Goal: Task Accomplishment & Management: Manage account settings

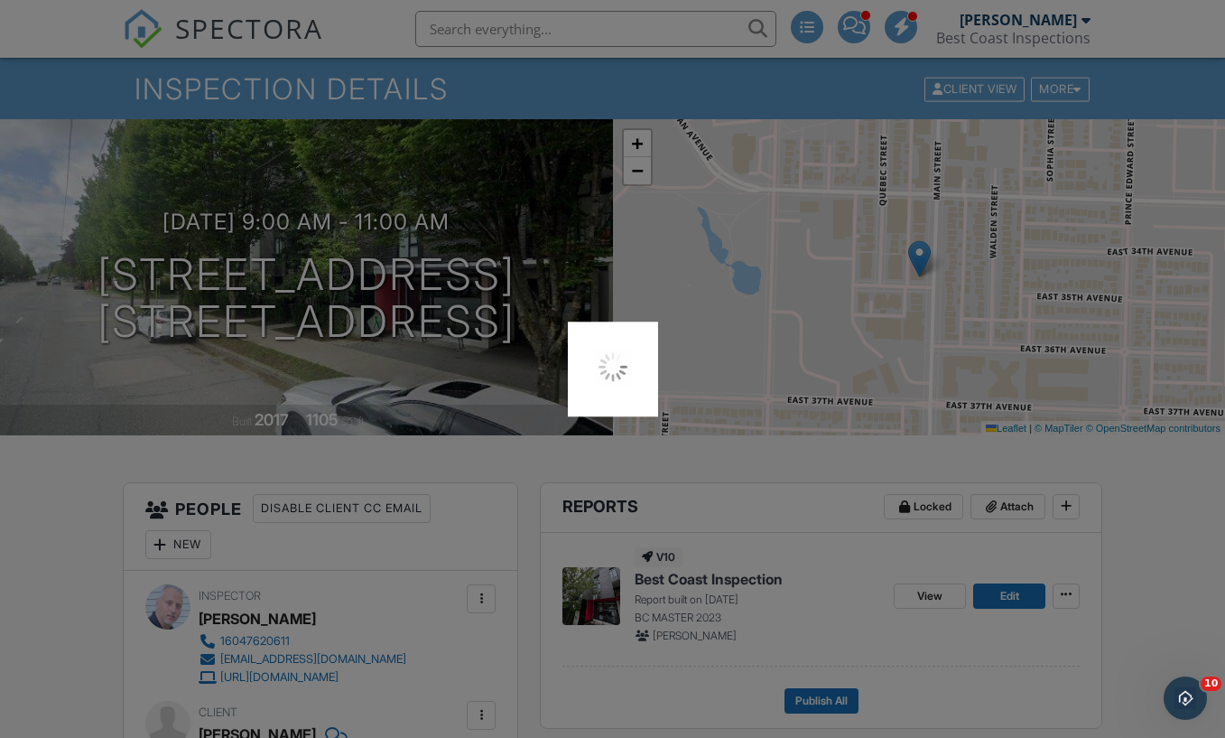
scroll to position [145, 0]
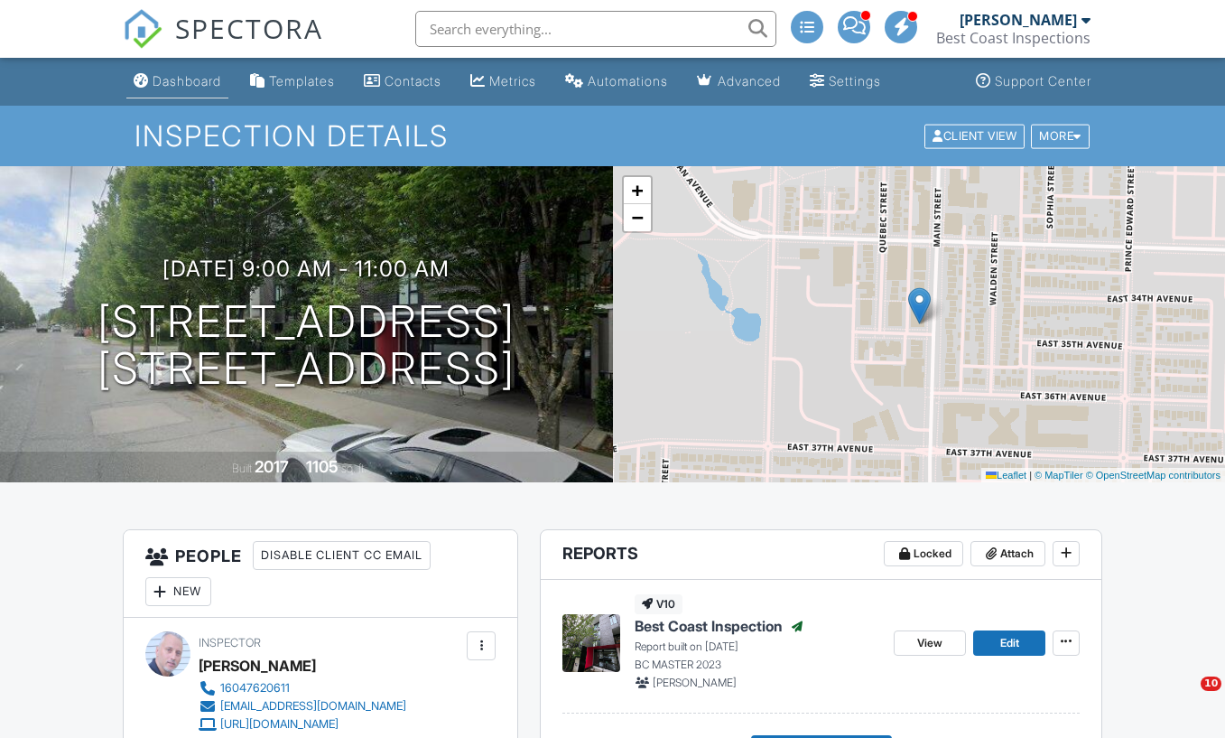
click at [175, 81] on div "Dashboard" at bounding box center [187, 80] width 69 height 15
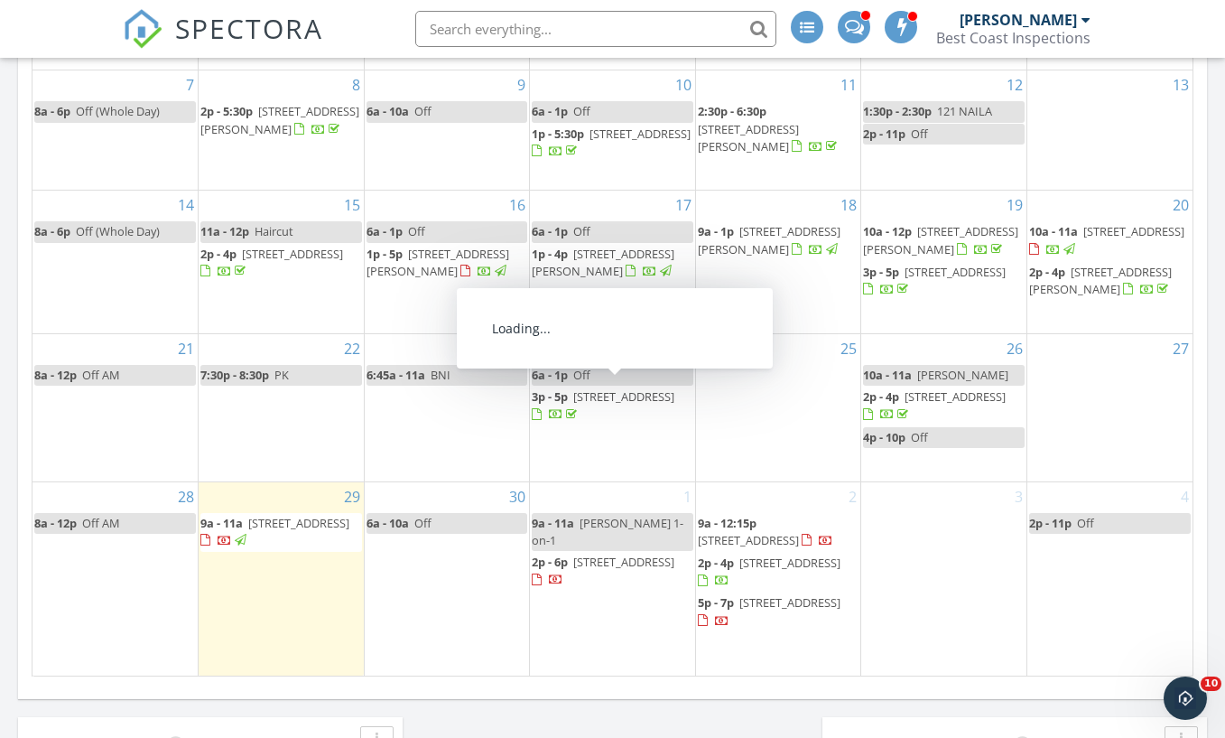
scroll to position [1138, 0]
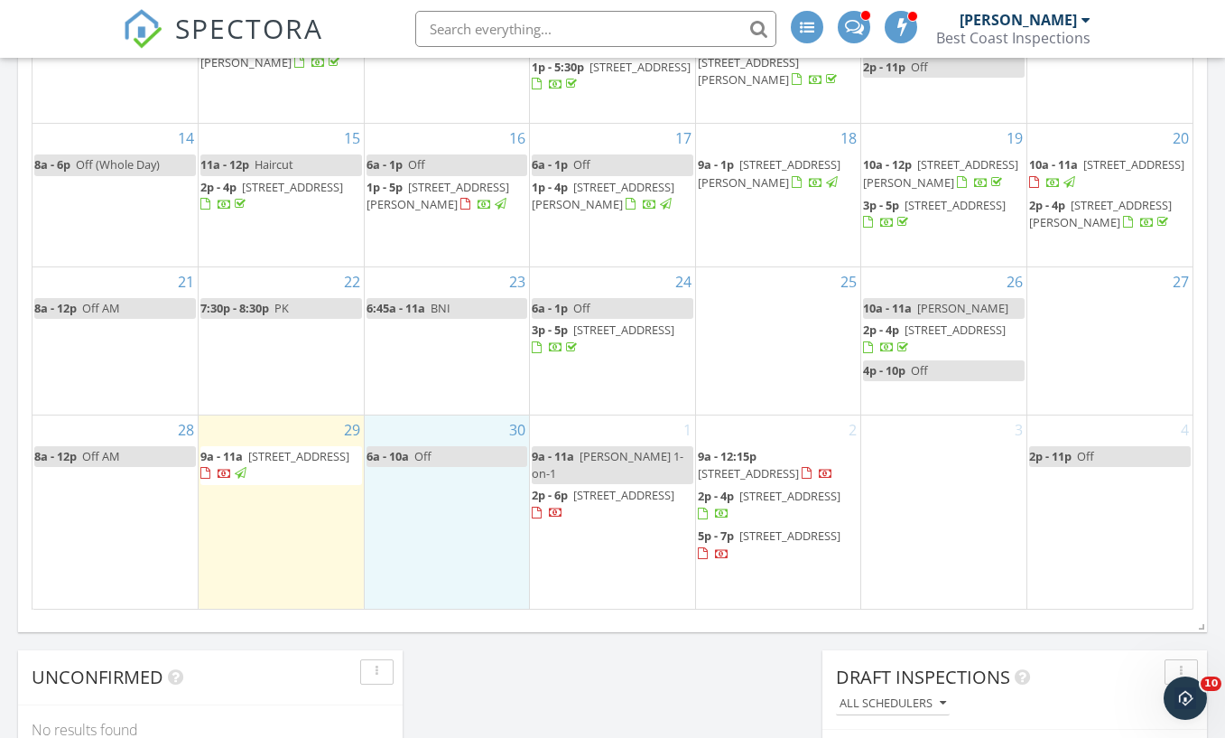
click at [458, 468] on div "30 6a - 10a Off" at bounding box center [447, 511] width 165 height 193
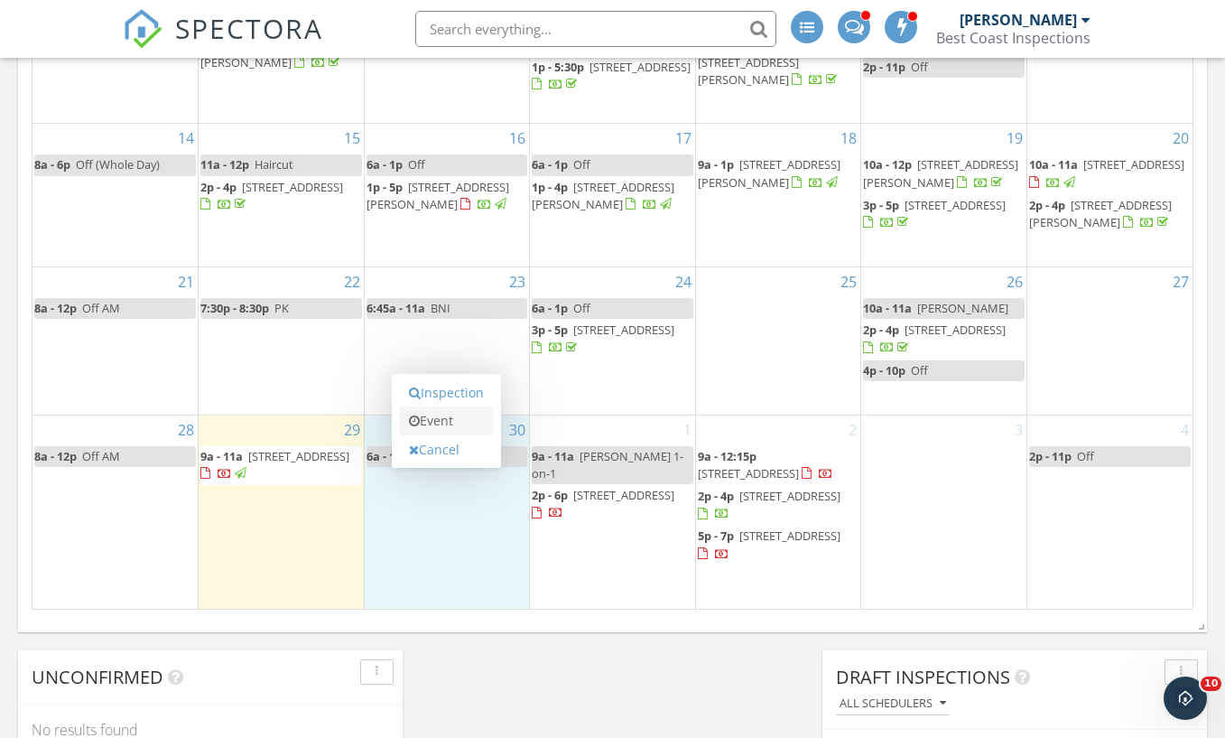
click at [449, 421] on link "Event" at bounding box center [446, 420] width 93 height 29
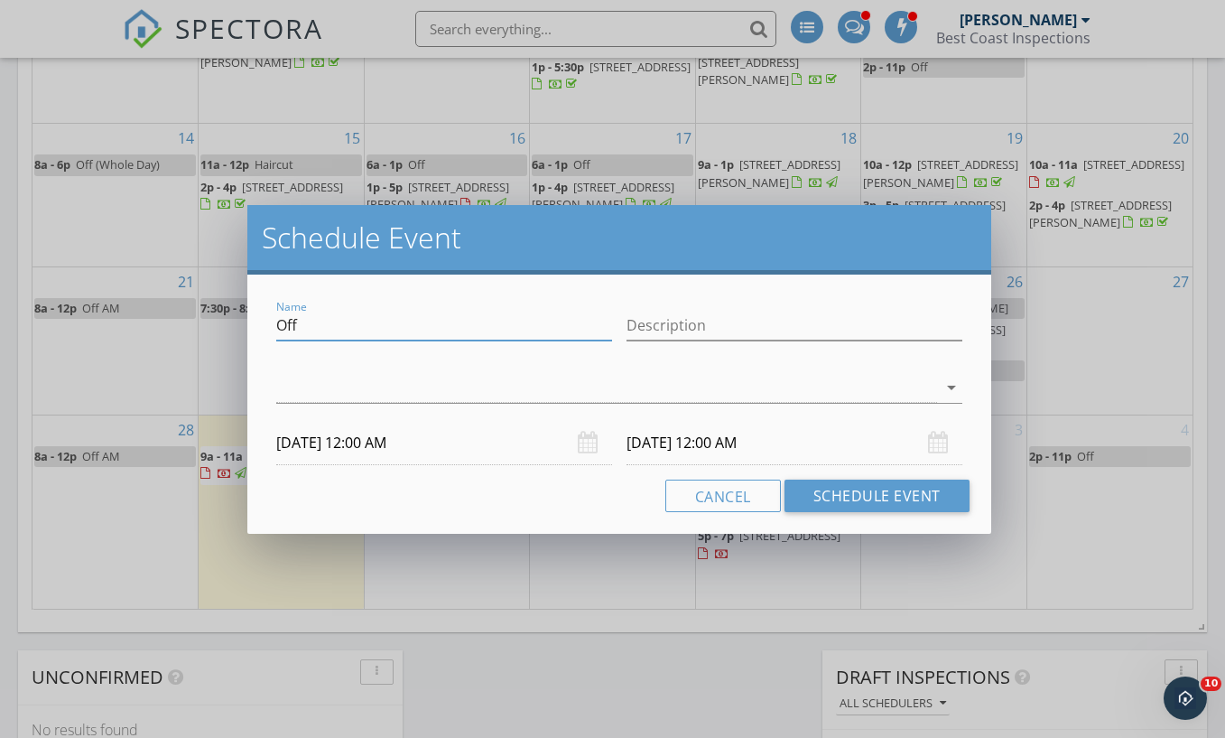
click at [533, 323] on input "Off" at bounding box center [444, 326] width 336 height 30
type input "[PERSON_NAME]"
click at [682, 329] on input "Description" at bounding box center [795, 326] width 336 height 30
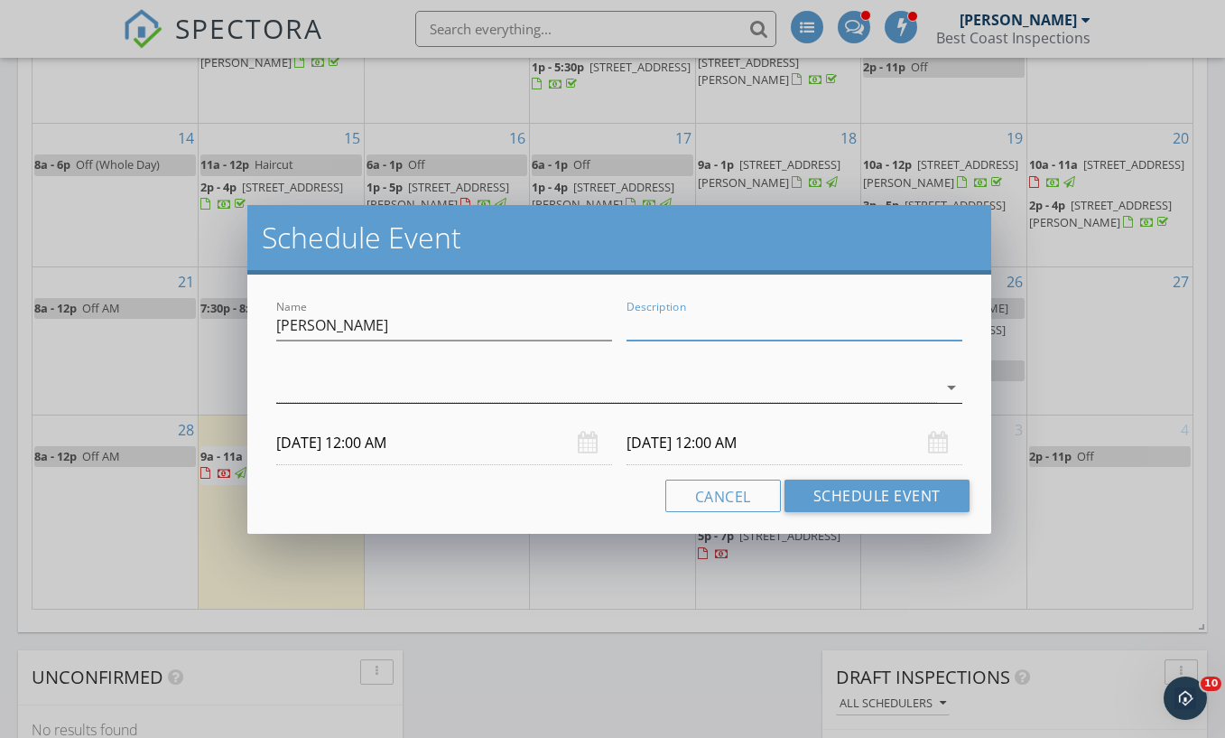
click at [576, 373] on div at bounding box center [606, 388] width 660 height 30
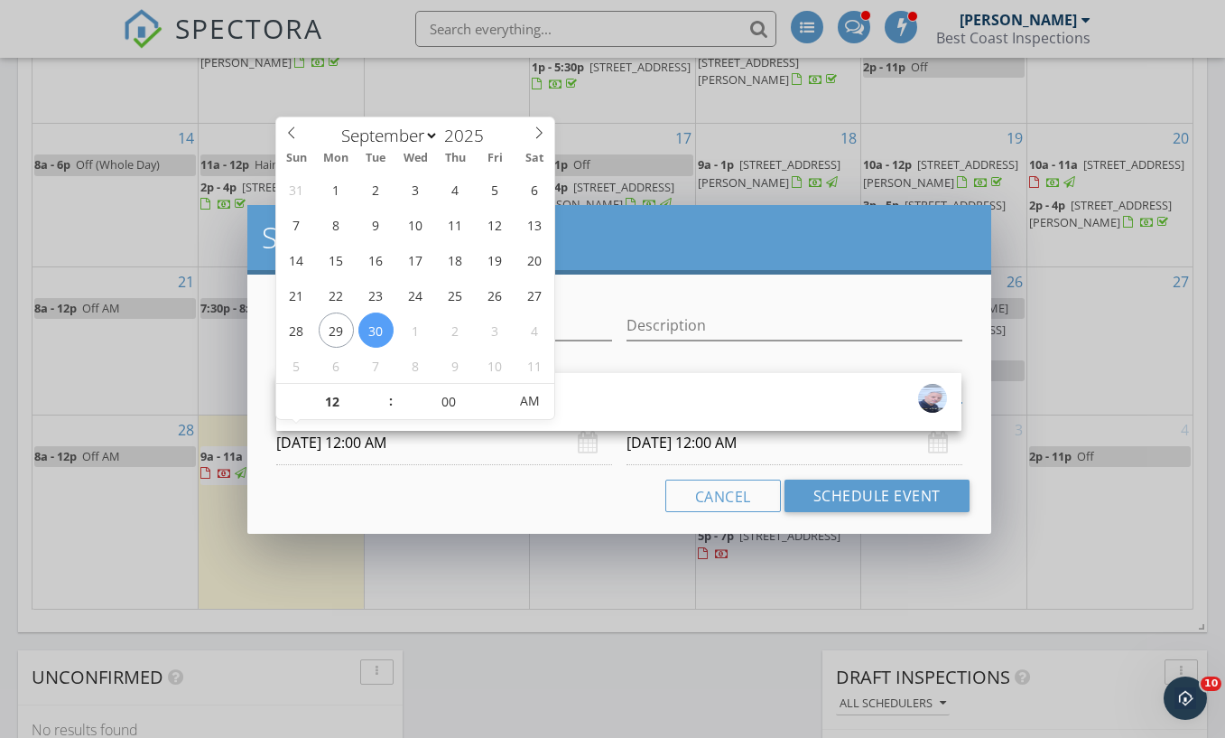
click at [396, 444] on input "09/30/2025 12:00 AM" at bounding box center [444, 443] width 336 height 44
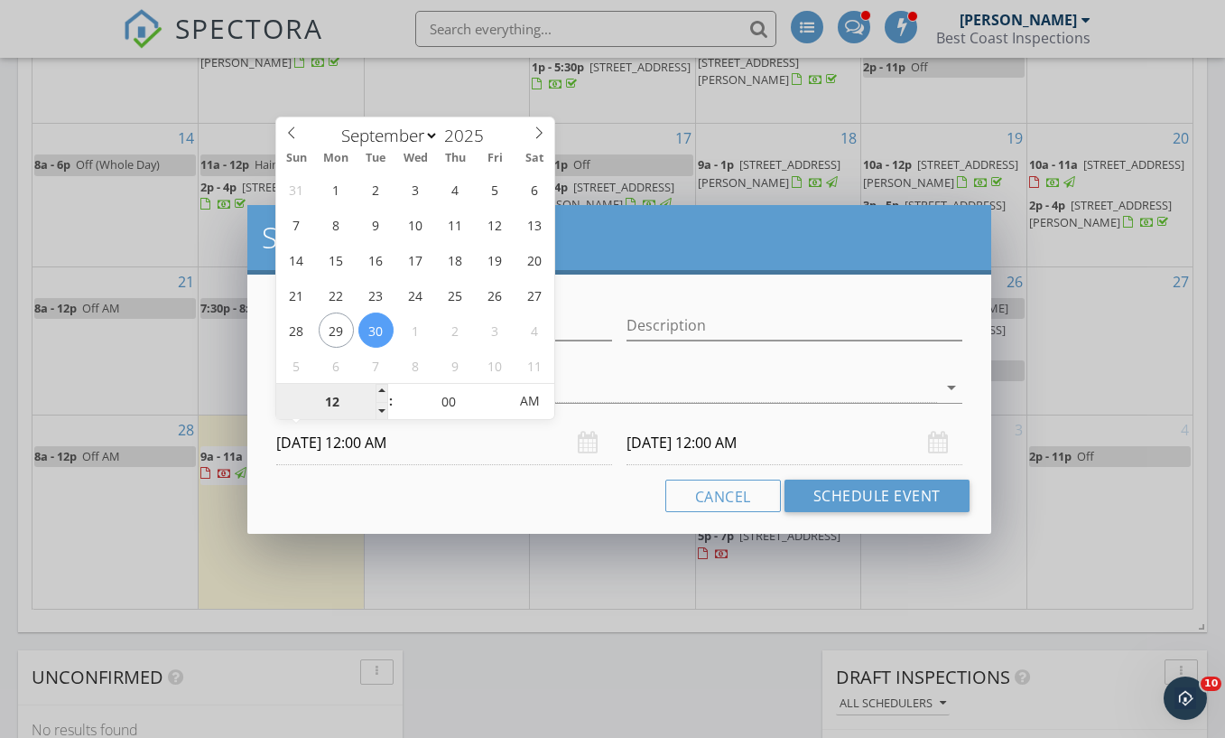
click at [335, 400] on input "12" at bounding box center [331, 402] width 111 height 36
click at [374, 395] on input "12" at bounding box center [331, 402] width 111 height 36
type input "01"
type input "09/30/2025 1:00 AM"
click at [380, 390] on span at bounding box center [382, 393] width 13 height 18
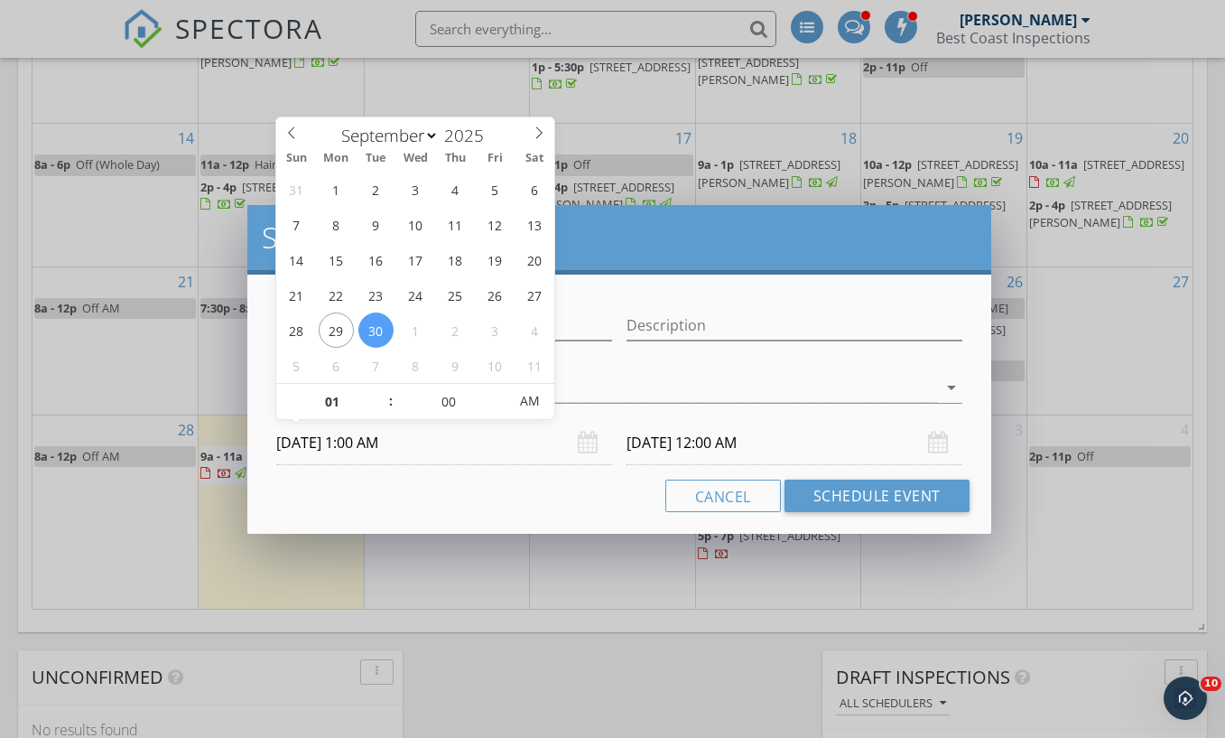
type input "10/01/2025 1:00 AM"
type input "09/30/2025 1:00 PM"
type input "10/01/2025 1:00 PM"
click at [541, 398] on span "PM" at bounding box center [530, 401] width 50 height 36
click at [764, 441] on input "10/01/2025 1:00 PM" at bounding box center [795, 443] width 336 height 44
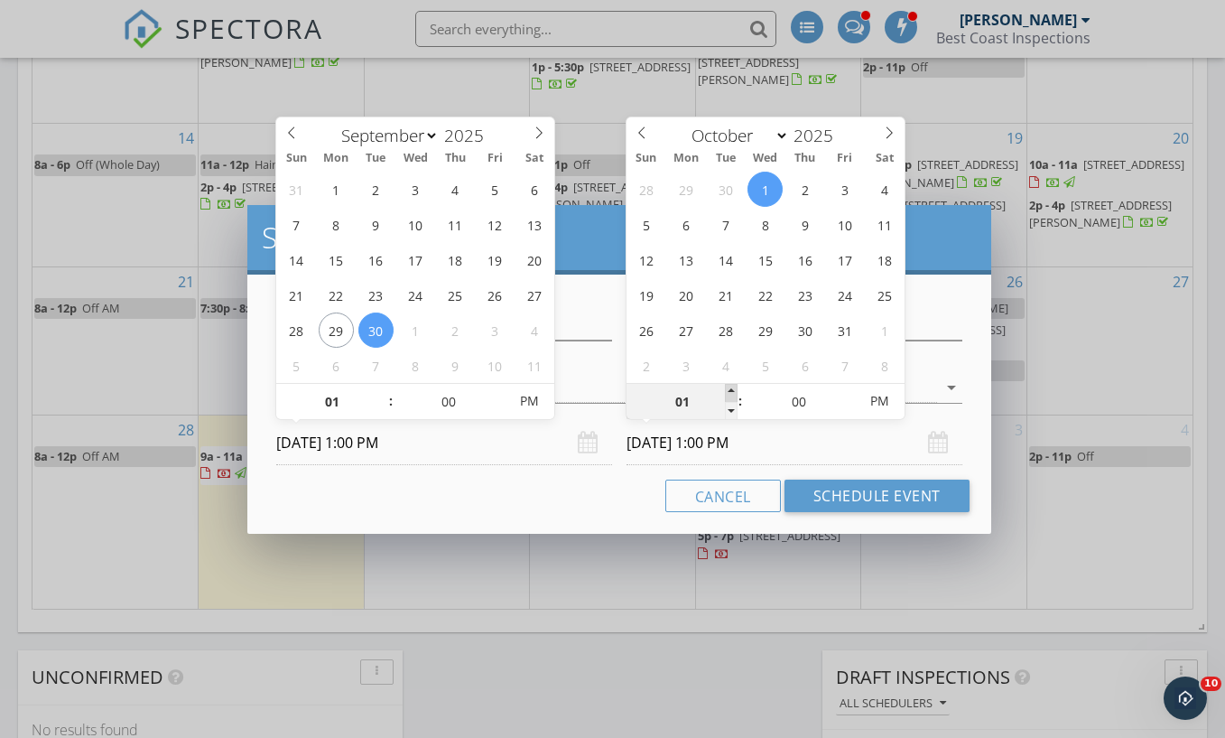
type input "02"
type input "10/01/2025 2:00 PM"
click at [730, 391] on span at bounding box center [731, 393] width 13 height 18
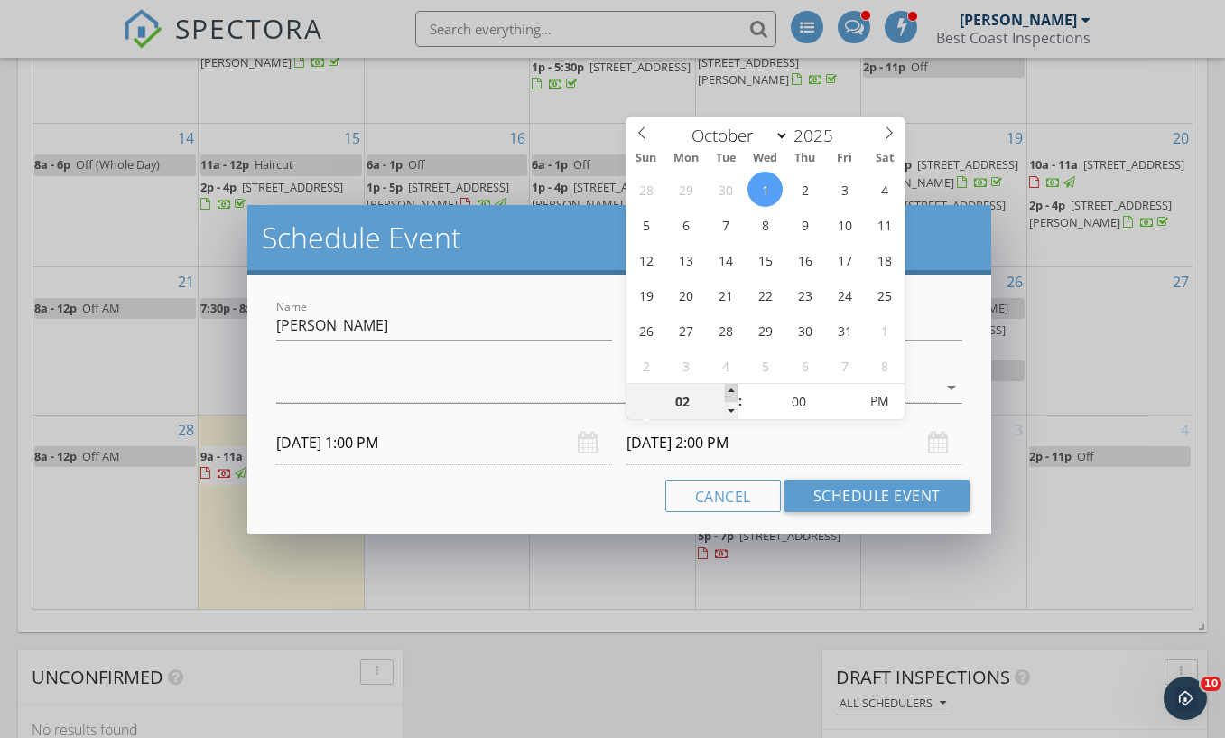
type input "03"
type input "10/01/2025 3:00 PM"
click at [730, 391] on span at bounding box center [731, 393] width 13 height 18
click at [528, 432] on input "09/30/2025 1:00 PM" at bounding box center [444, 443] width 336 height 44
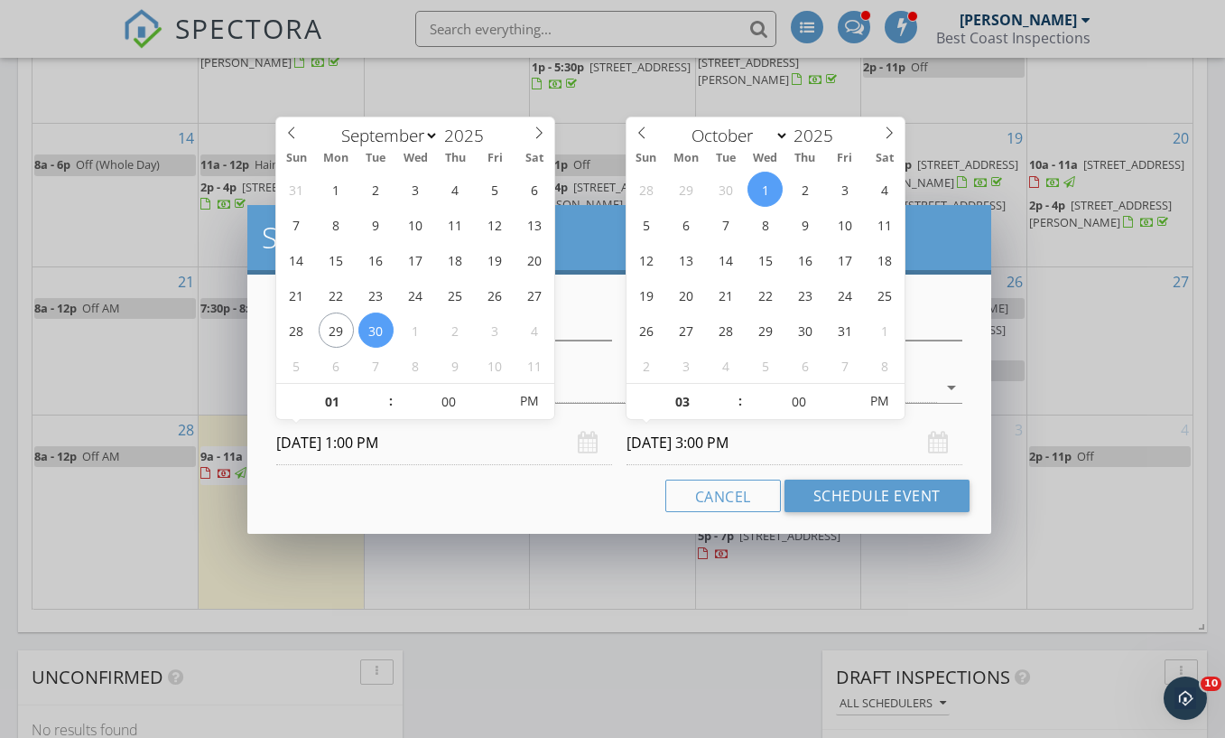
click at [551, 503] on div "Cancel Schedule Event" at bounding box center [619, 496] width 700 height 33
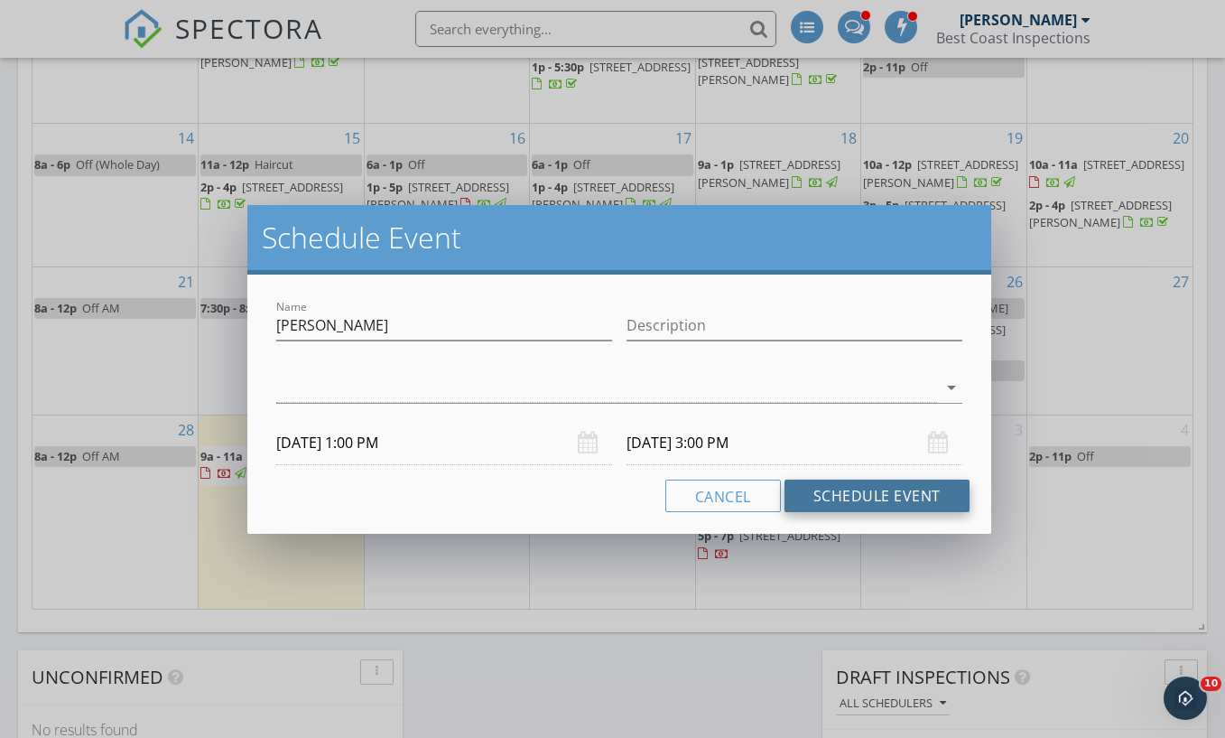
click at [930, 494] on button "Schedule Event" at bounding box center [877, 496] width 185 height 33
click at [951, 383] on icon "arrow_drop_down" at bounding box center [952, 388] width 22 height 22
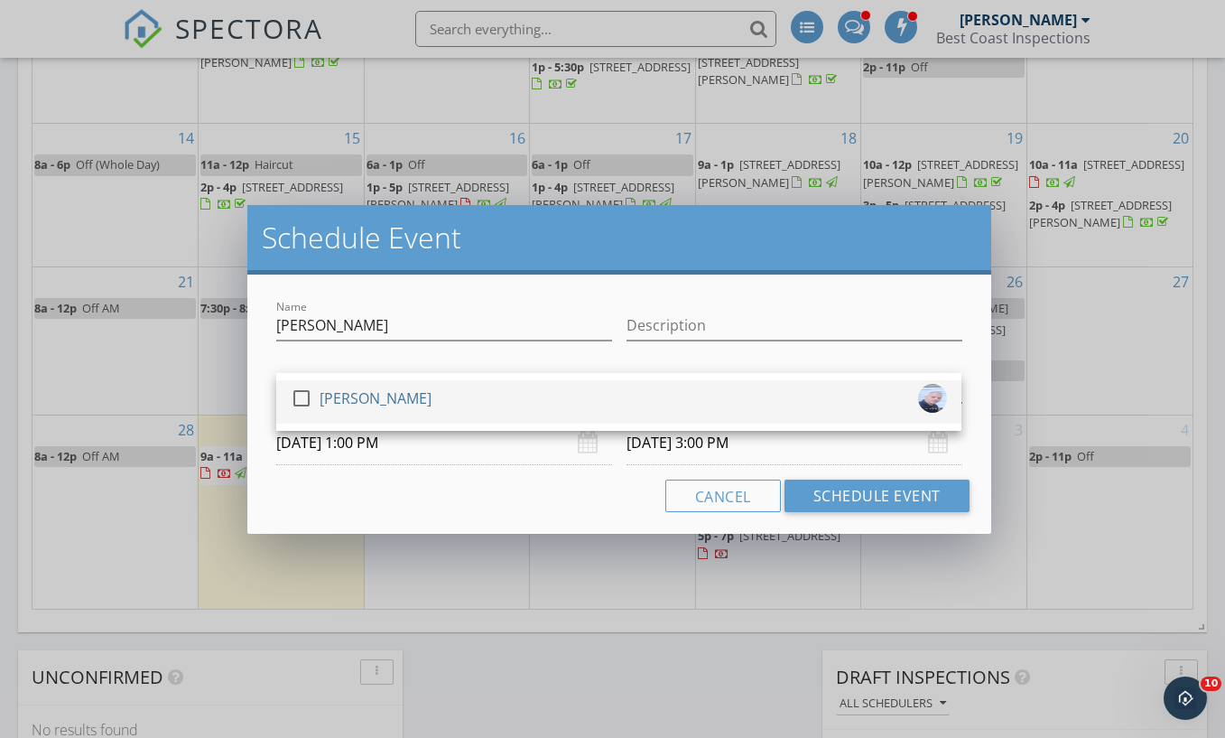
click at [714, 412] on div "check_box_outline_blank Michael Juri" at bounding box center [619, 402] width 657 height 36
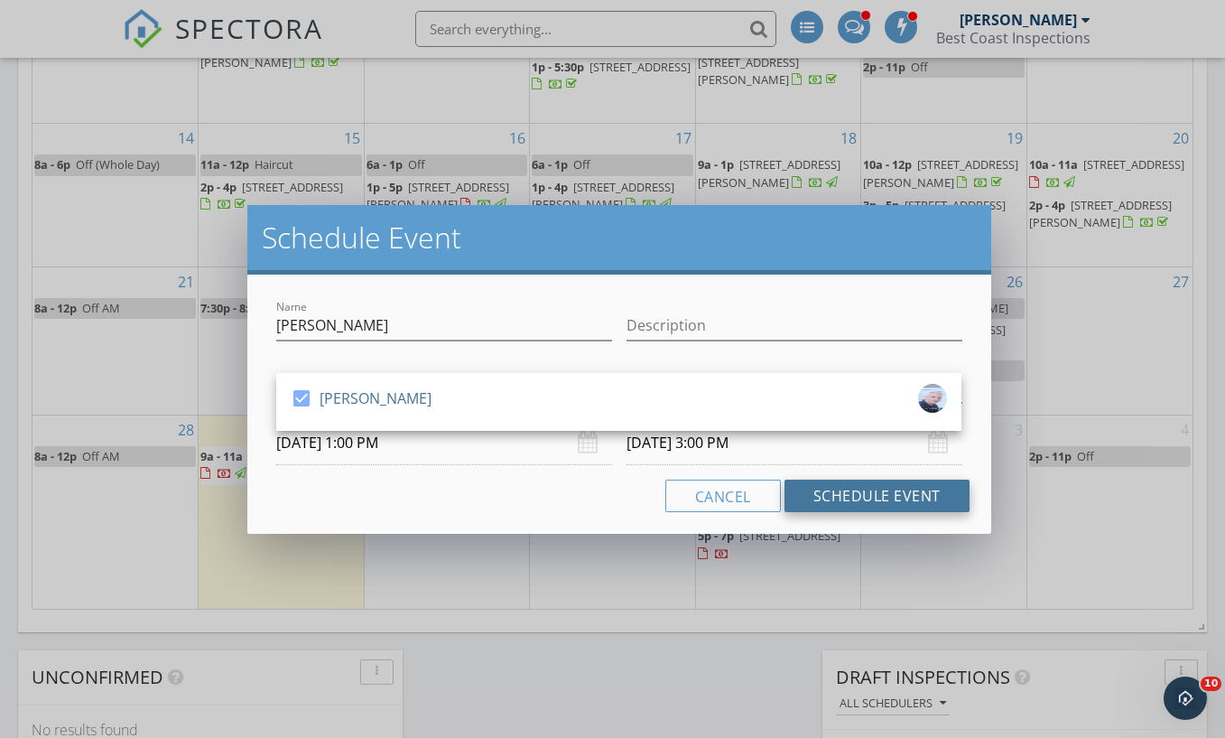
click at [902, 504] on button "Schedule Event" at bounding box center [877, 496] width 185 height 33
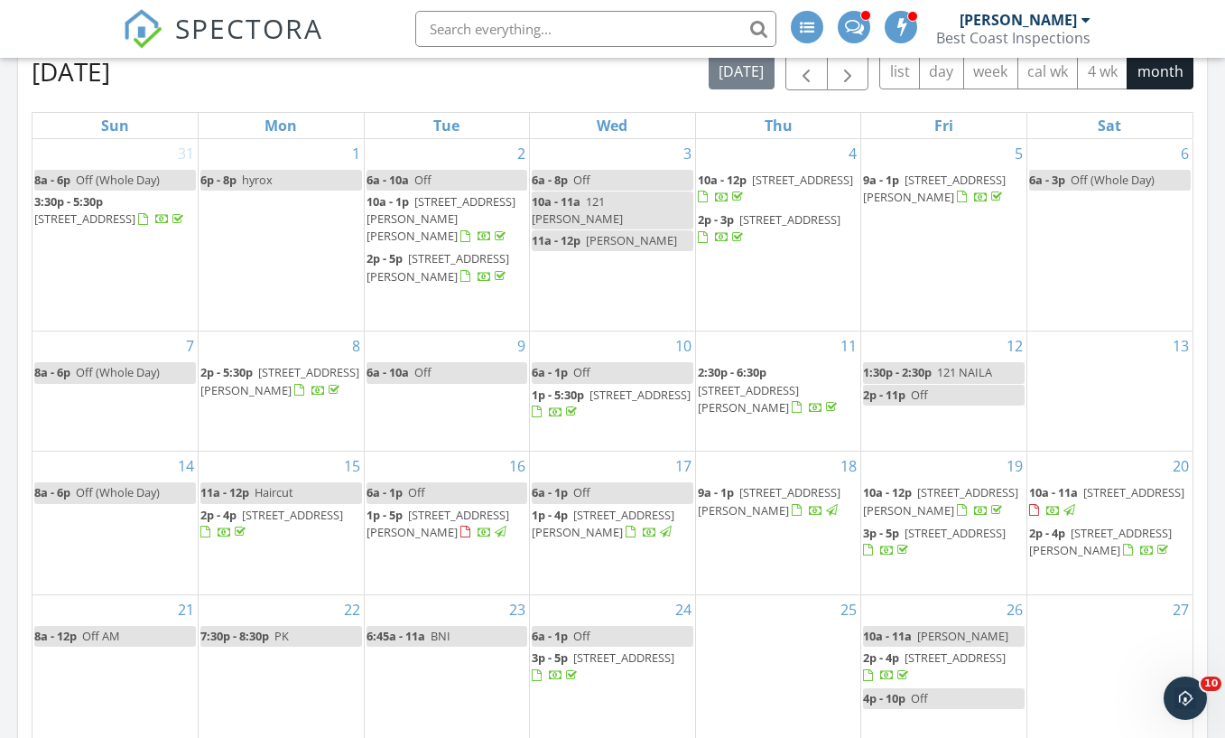
scroll to position [1151, 0]
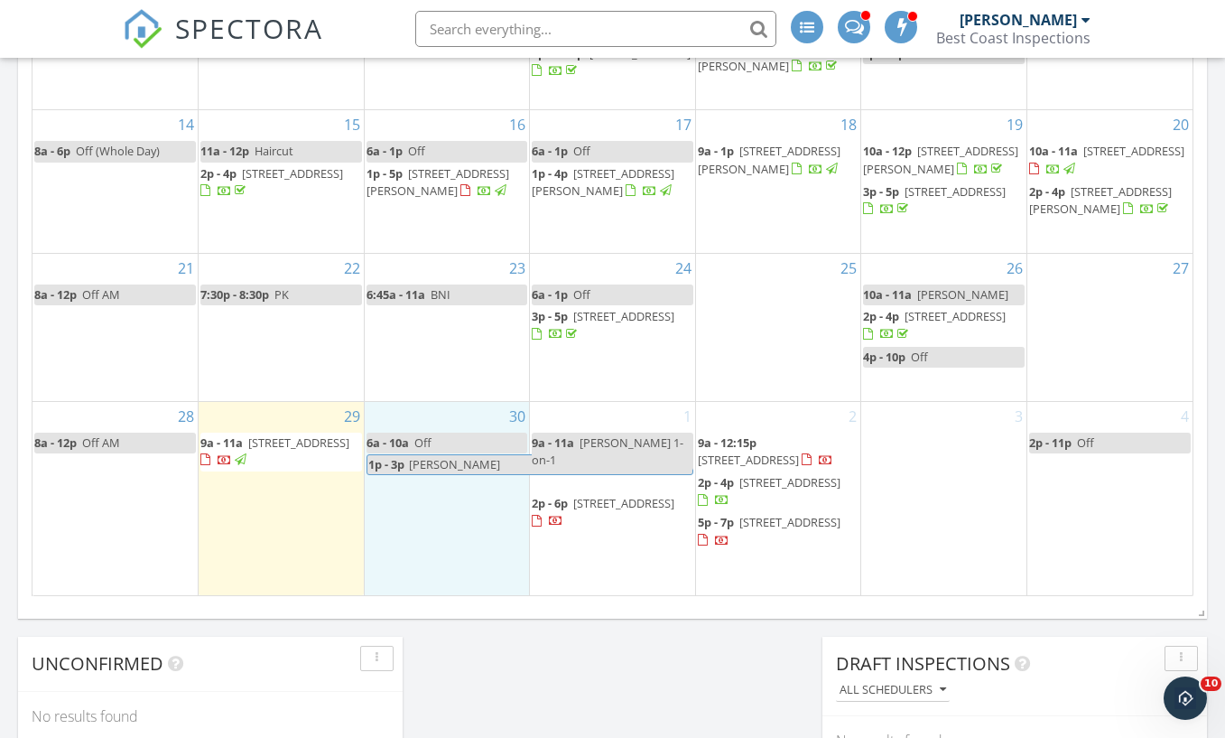
click at [412, 521] on div "30 6a - 10a Off 1p - 3p Richard Condo" at bounding box center [447, 498] width 165 height 193
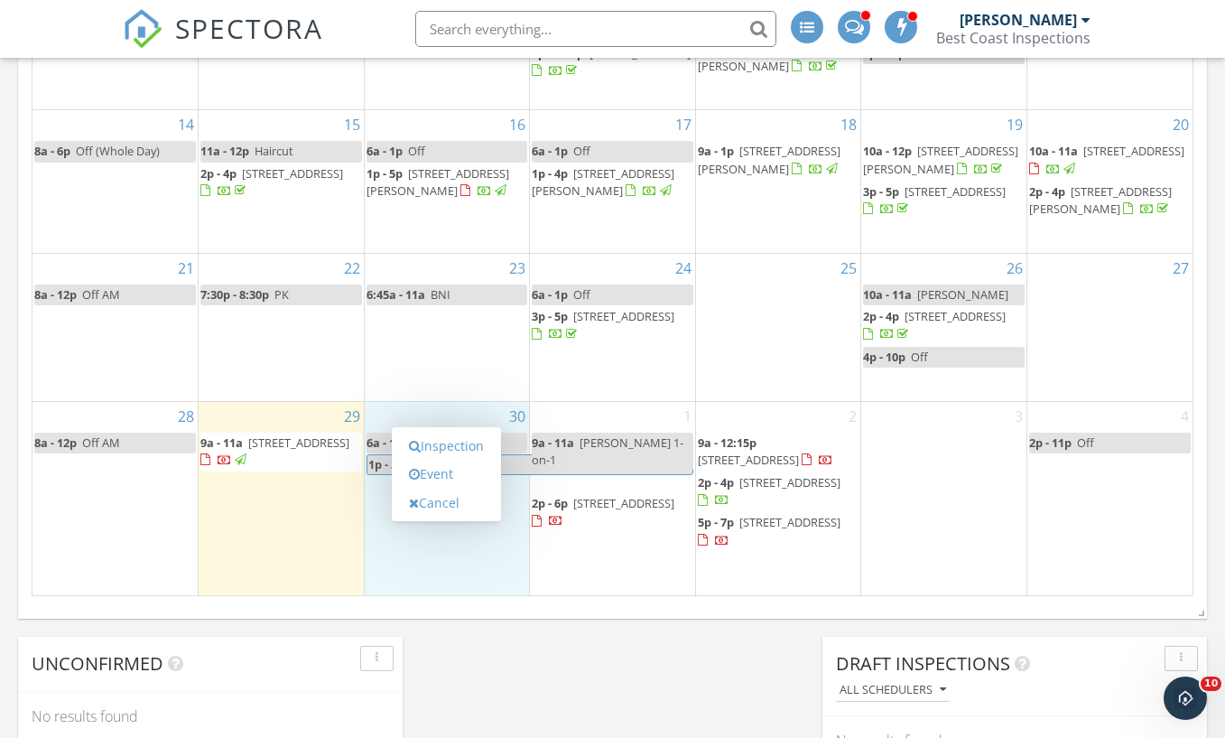
click at [597, 575] on div "1 9a - 11a Paul 1-on-1 2p - 6p 14681 62a Avenue, Surrey V3S 3T1" at bounding box center [612, 498] width 165 height 193
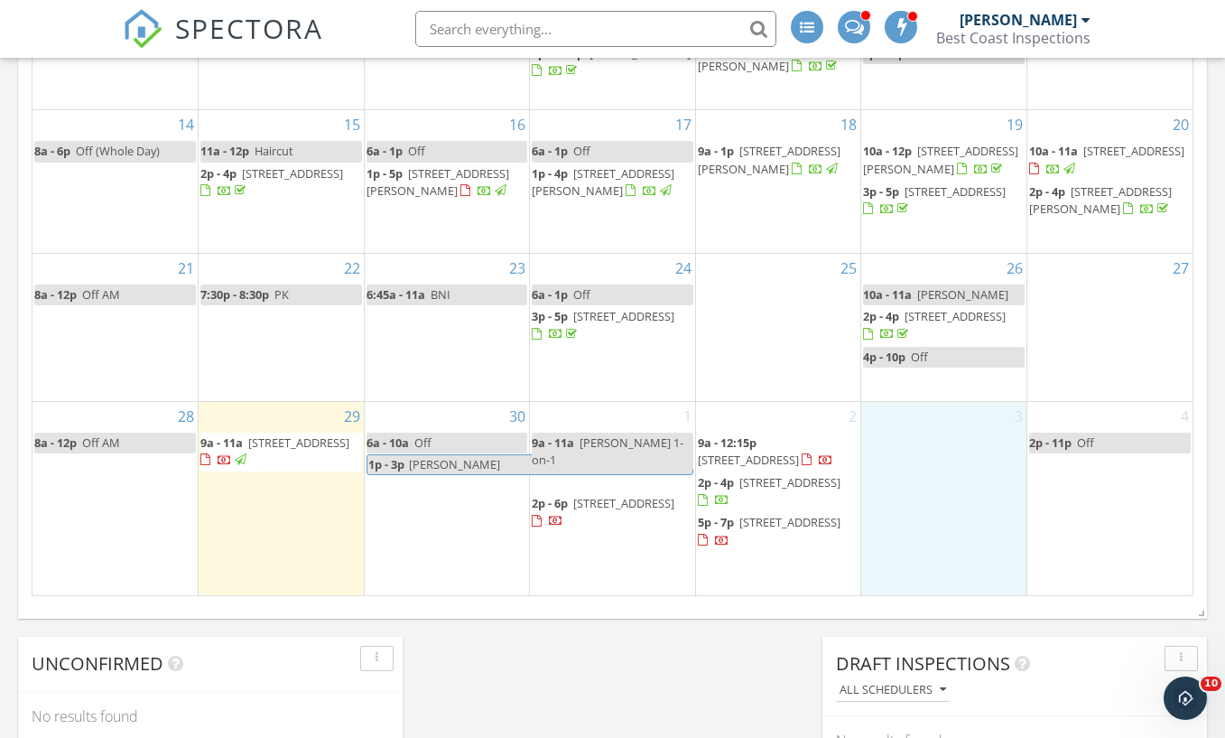
click at [941, 524] on div "3" at bounding box center [944, 498] width 165 height 193
click at [1144, 358] on div "27" at bounding box center [1110, 327] width 165 height 147
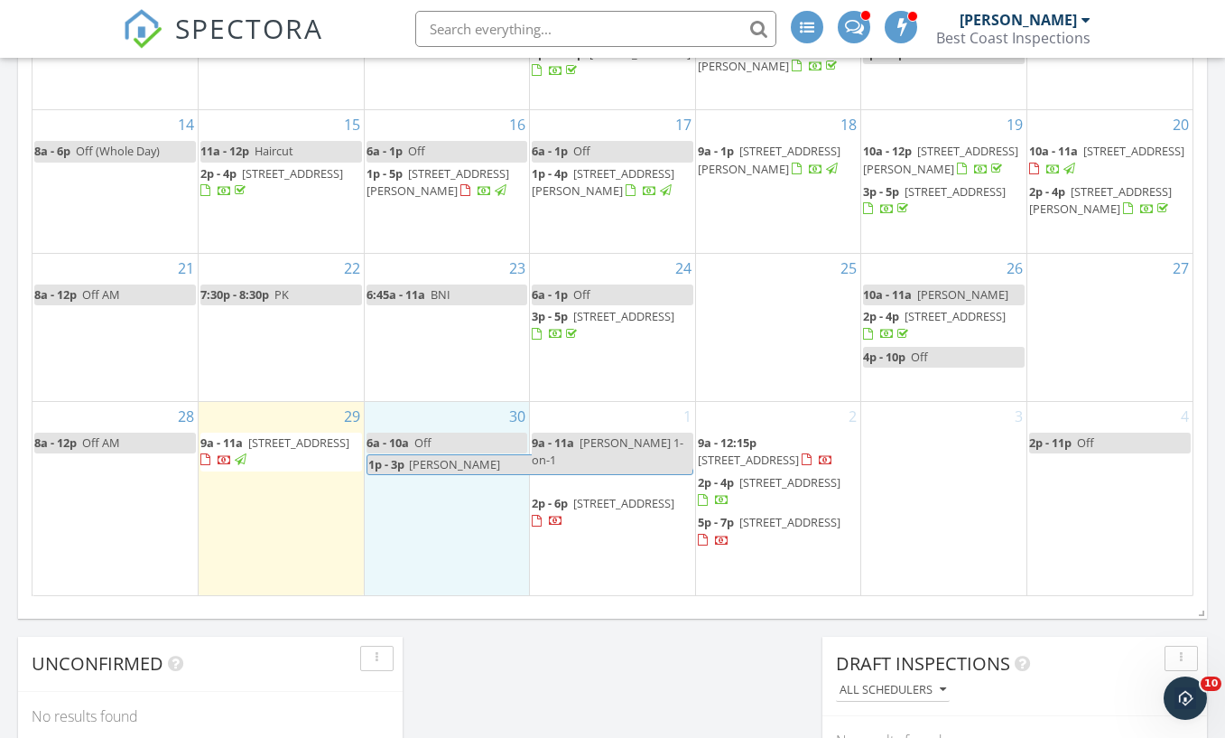
click at [438, 476] on div "30 6a - 10a Off 1p - 3p Richard Condo" at bounding box center [447, 498] width 165 height 193
click at [521, 455] on span "Richard Condo" at bounding box center [550, 464] width 284 height 19
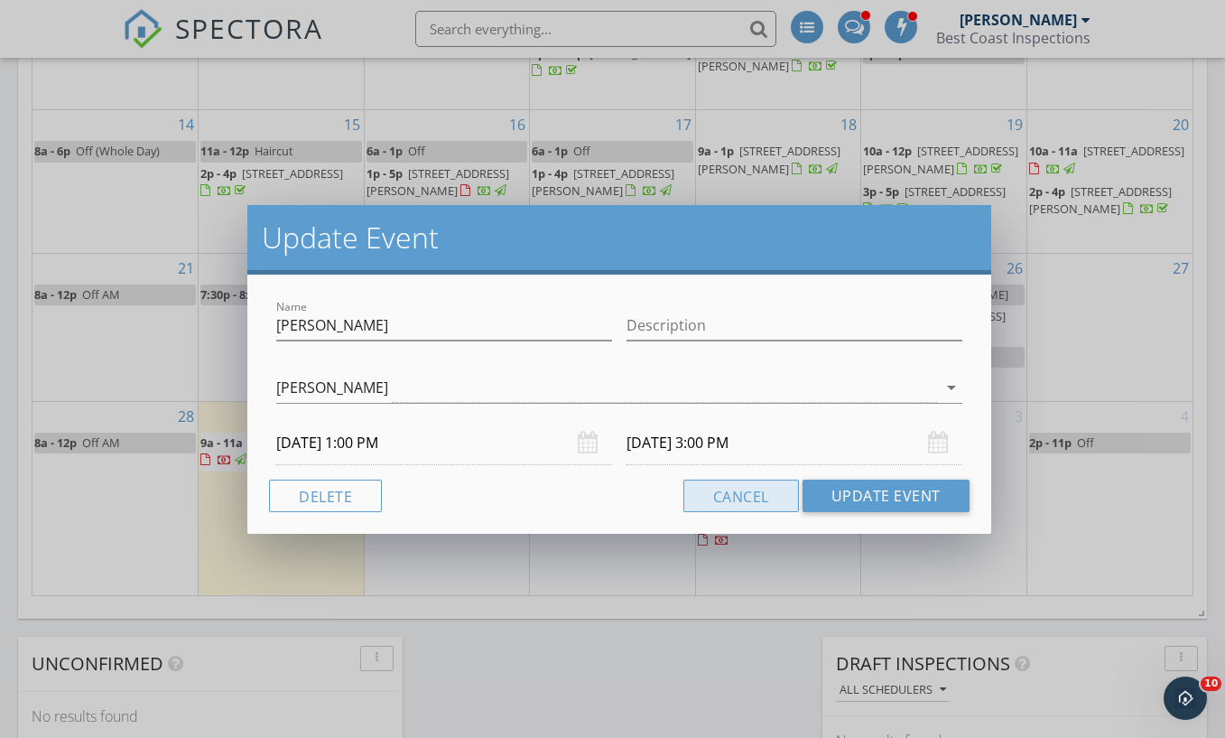
click at [710, 486] on button "Cancel" at bounding box center [742, 496] width 116 height 33
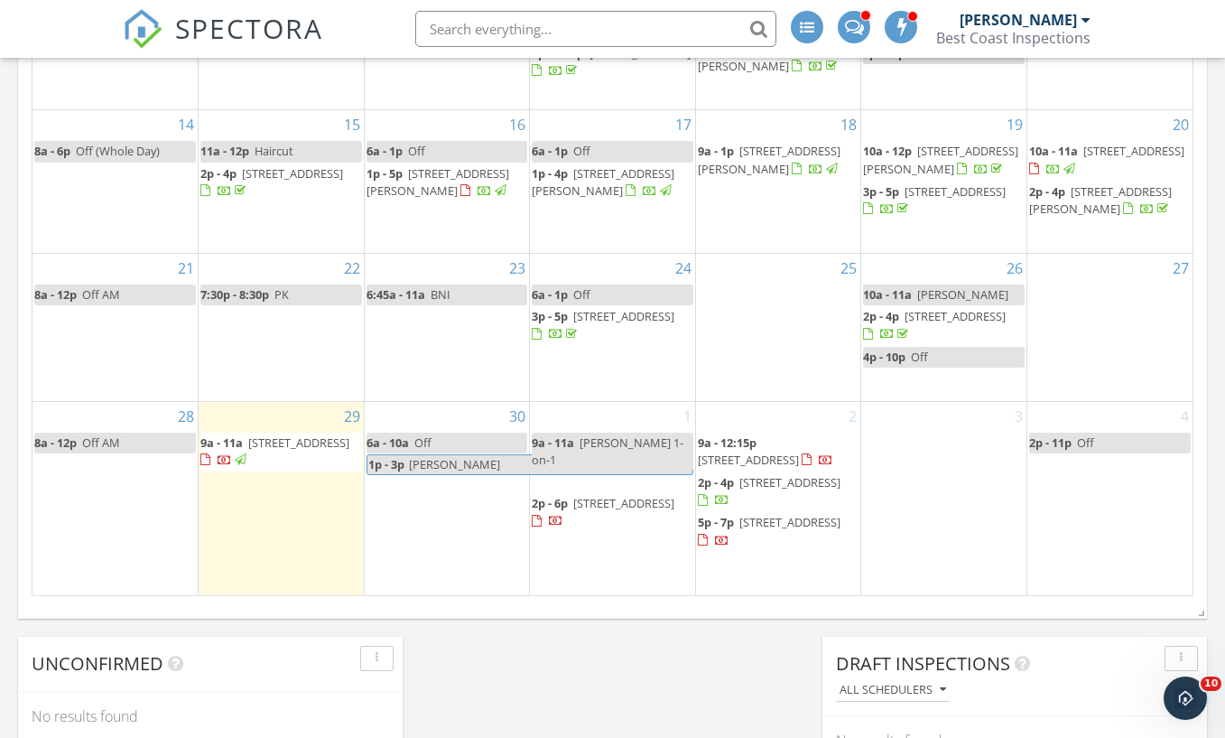
click at [349, 348] on div "22 7:30p - 8:30p PK" at bounding box center [281, 327] width 165 height 147
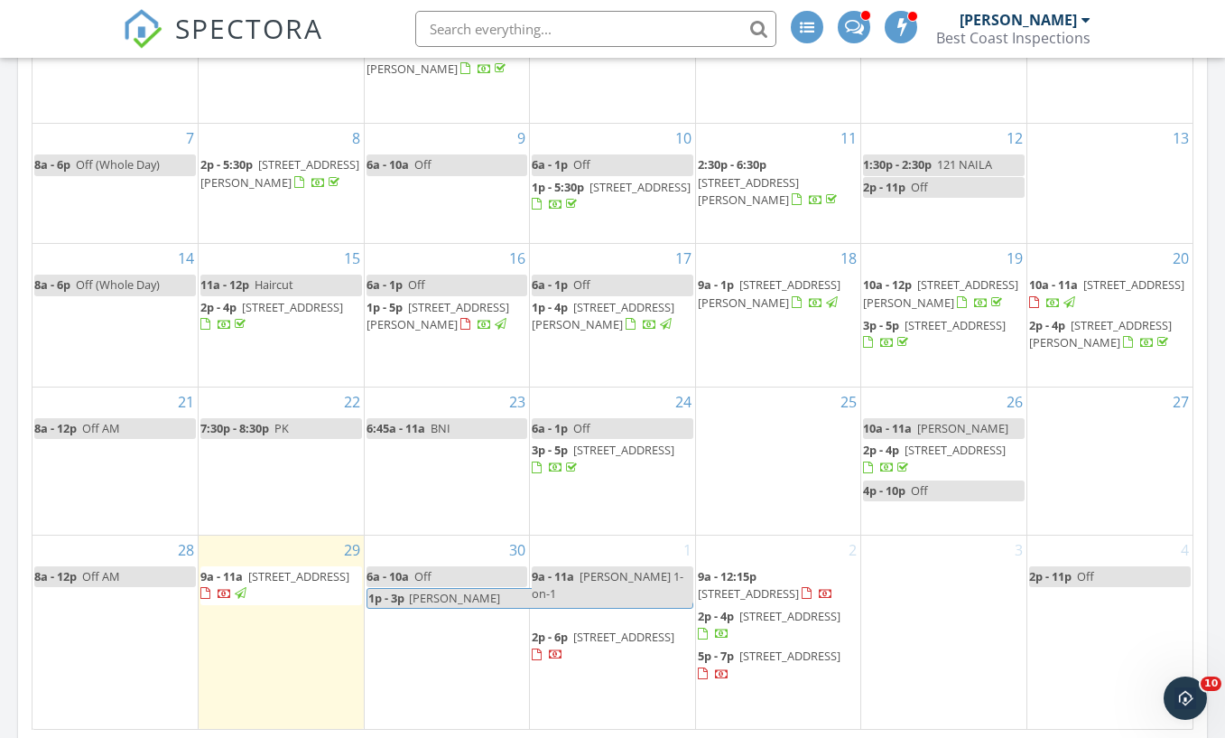
scroll to position [1036, 0]
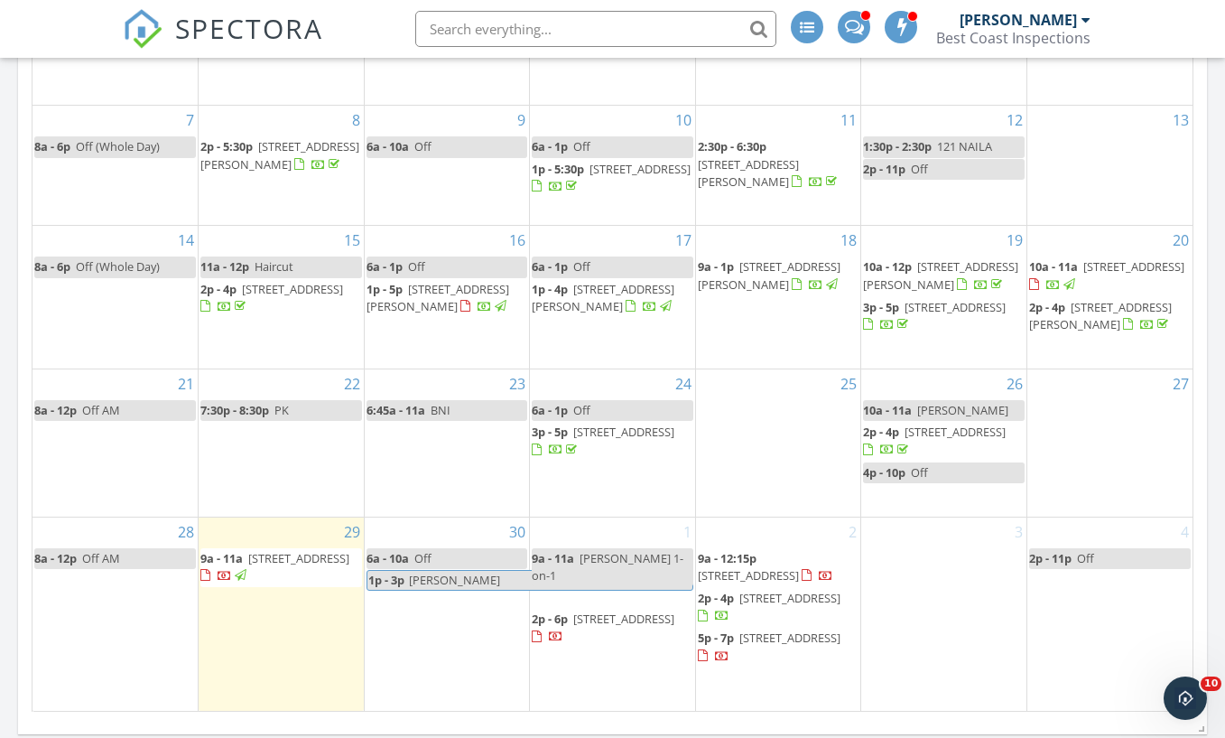
click at [442, 572] on span "Richard Condo" at bounding box center [454, 580] width 91 height 16
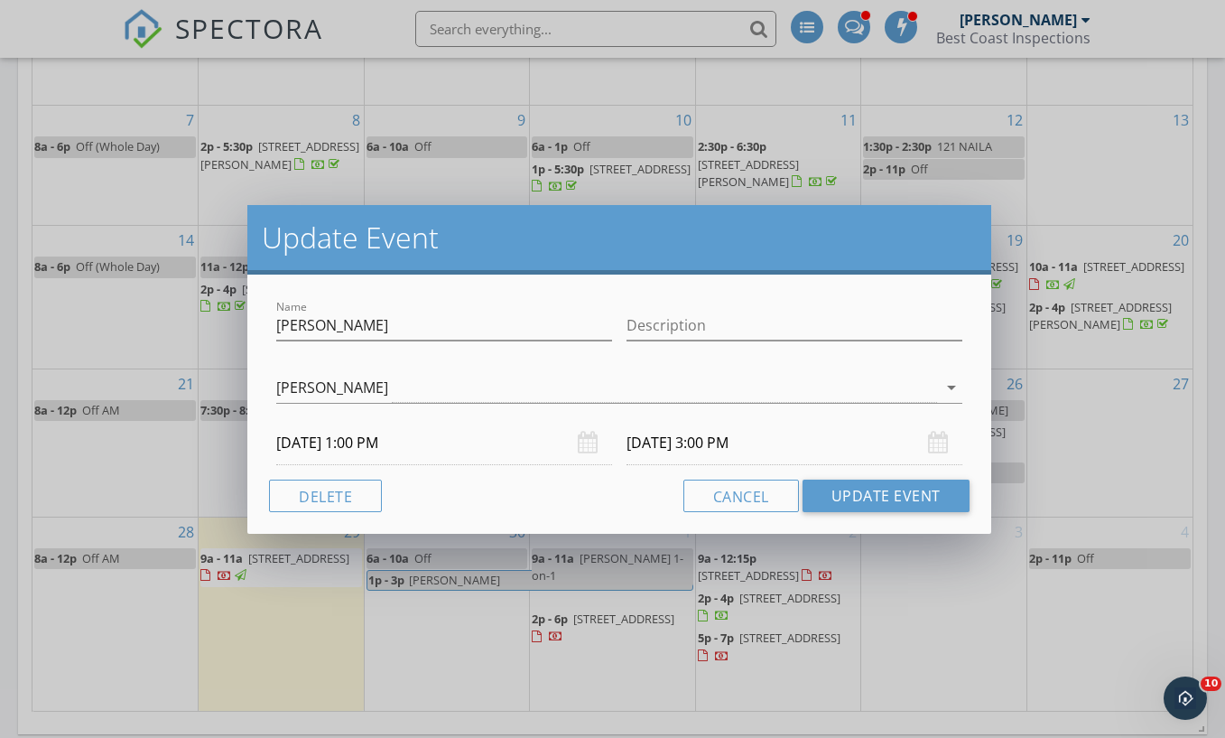
click at [943, 440] on div "10/01/2025 3:00 PM" at bounding box center [795, 443] width 336 height 44
click at [690, 444] on input "10/01/2025 3:00 PM" at bounding box center [795, 443] width 336 height 44
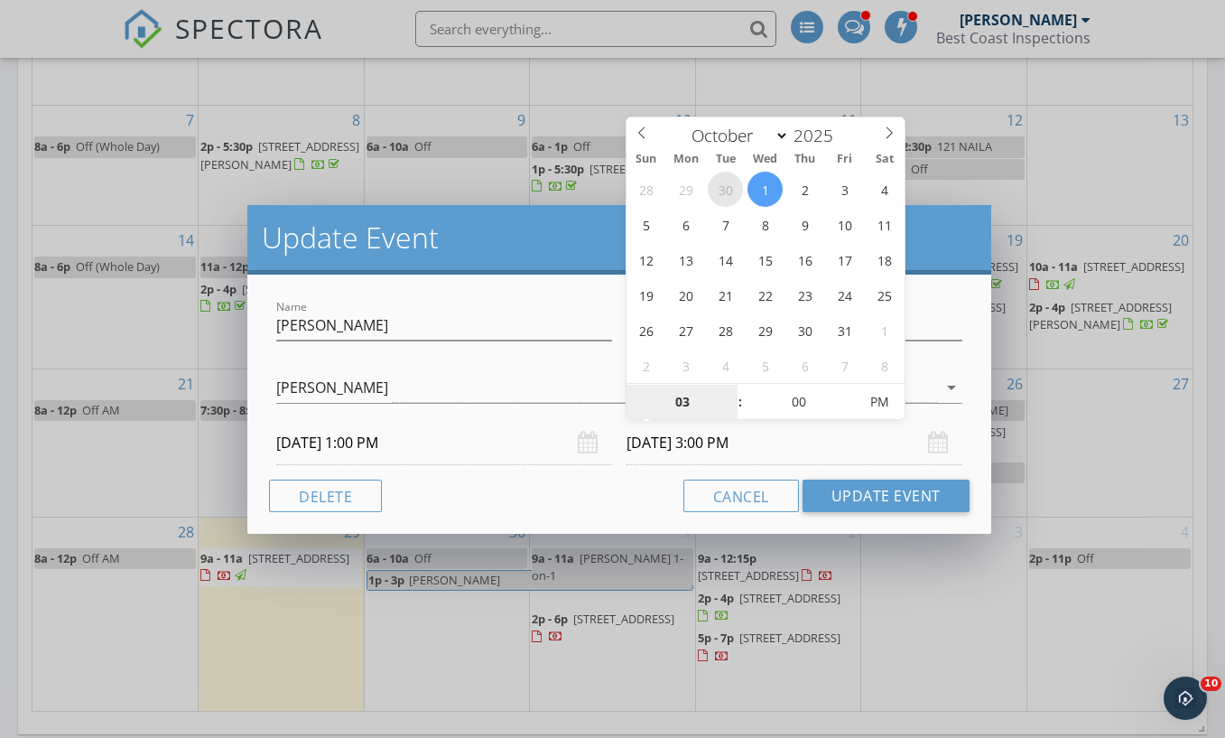
select select "8"
type input "09/30/2025 3:00 PM"
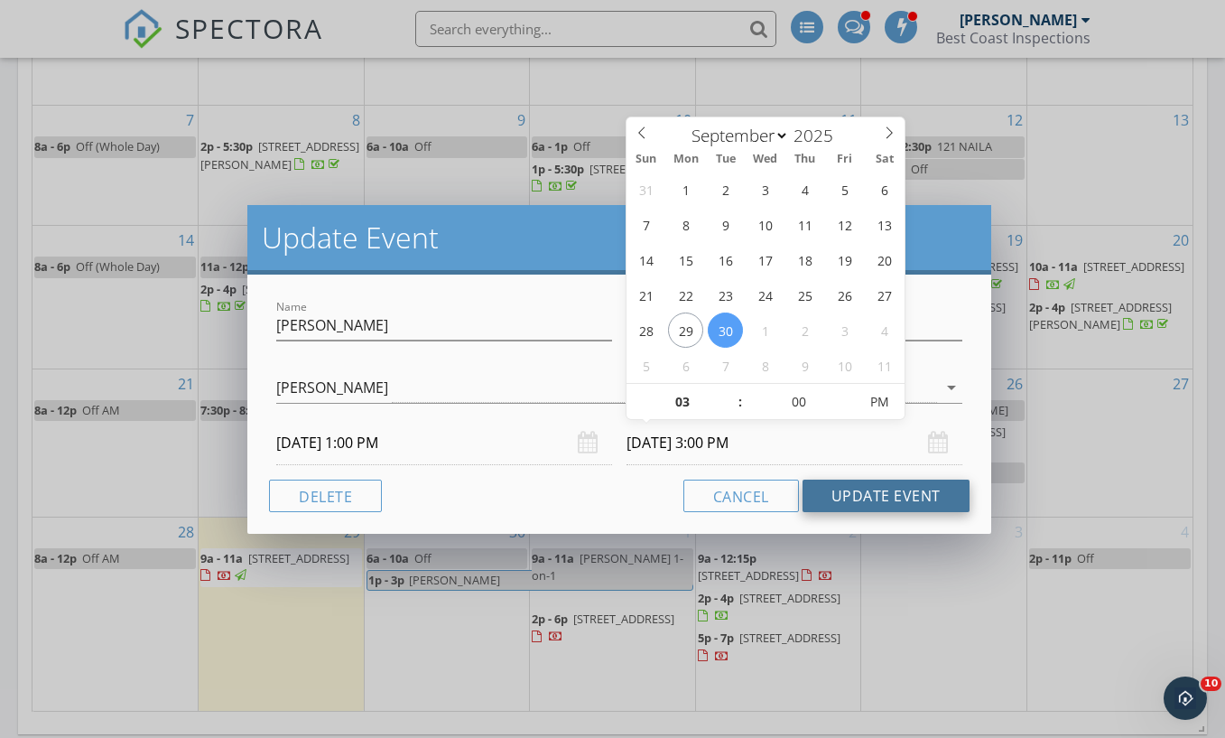
click at [866, 503] on button "Update Event" at bounding box center [886, 496] width 167 height 33
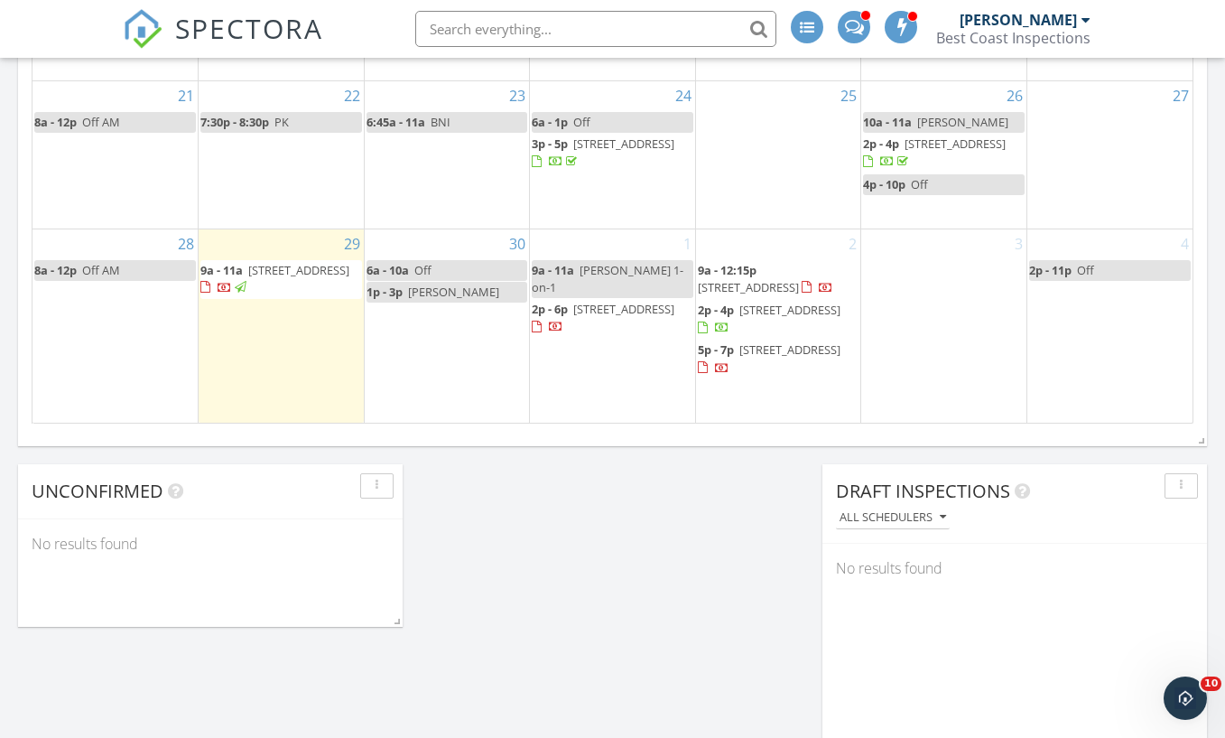
scroll to position [1320, 0]
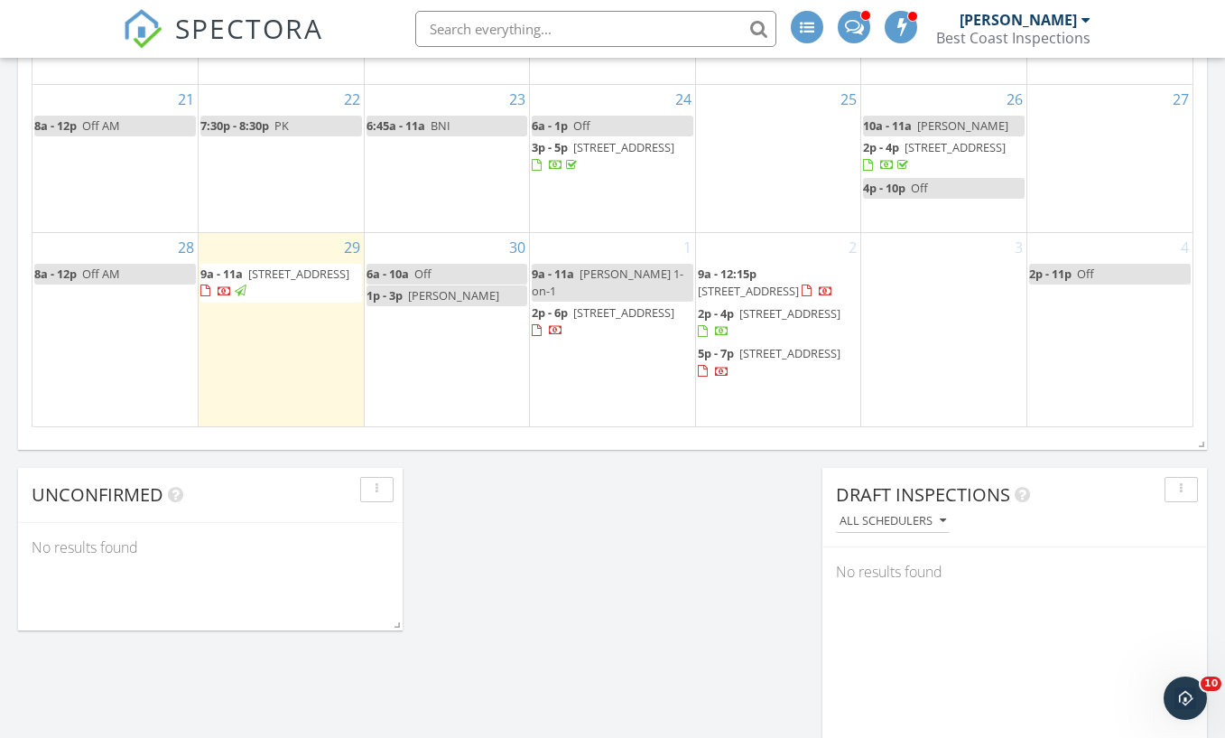
click at [584, 304] on span "[STREET_ADDRESS]" at bounding box center [623, 312] width 101 height 16
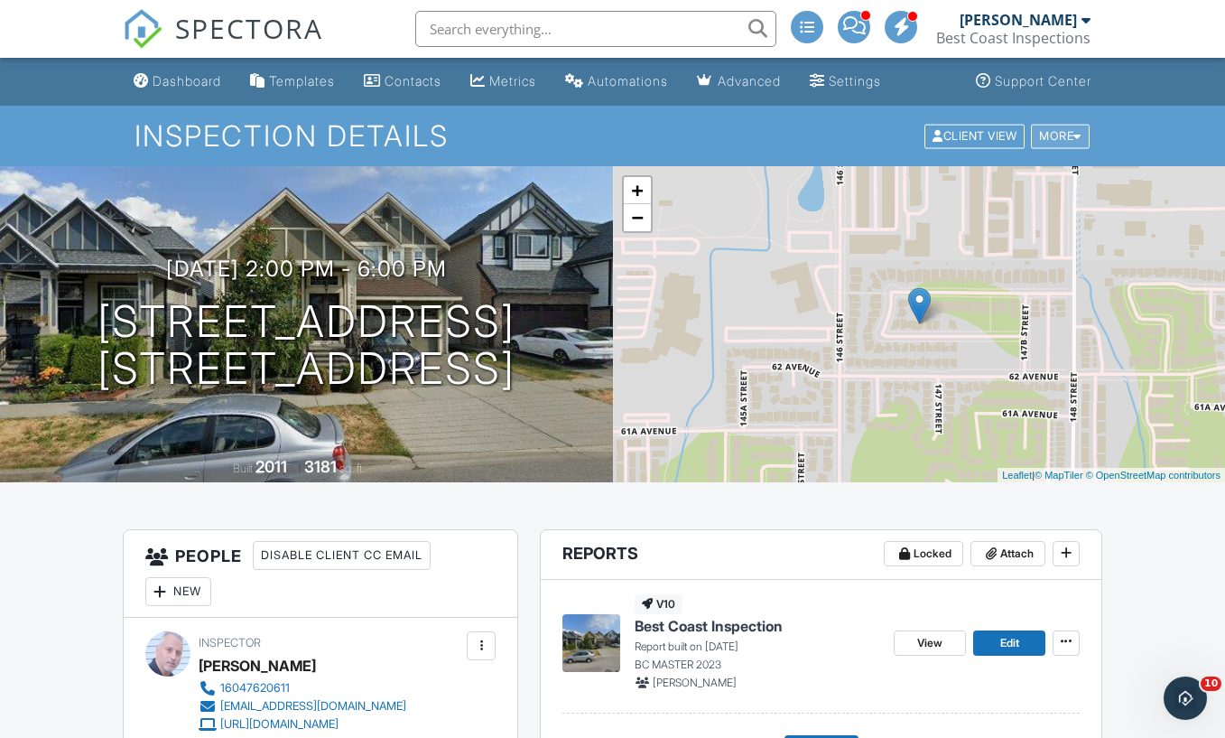
click at [1057, 138] on div "More" at bounding box center [1060, 136] width 59 height 24
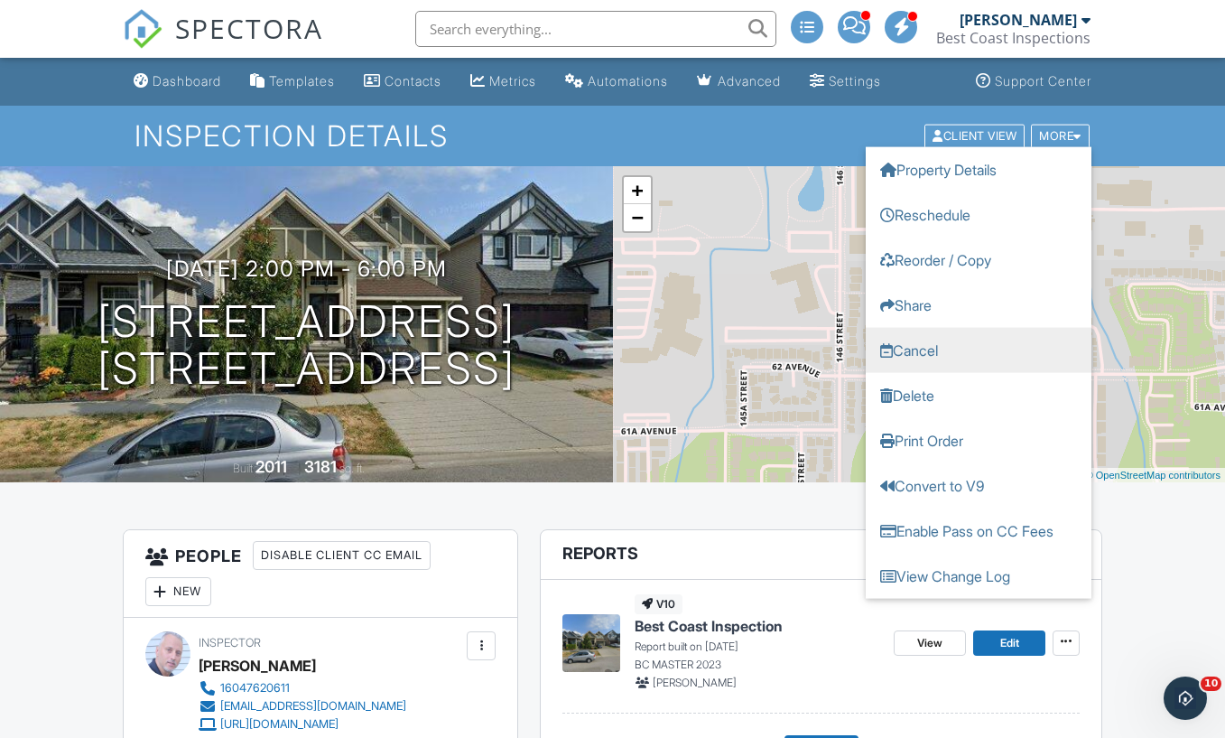
click at [958, 339] on link "Cancel" at bounding box center [979, 349] width 226 height 45
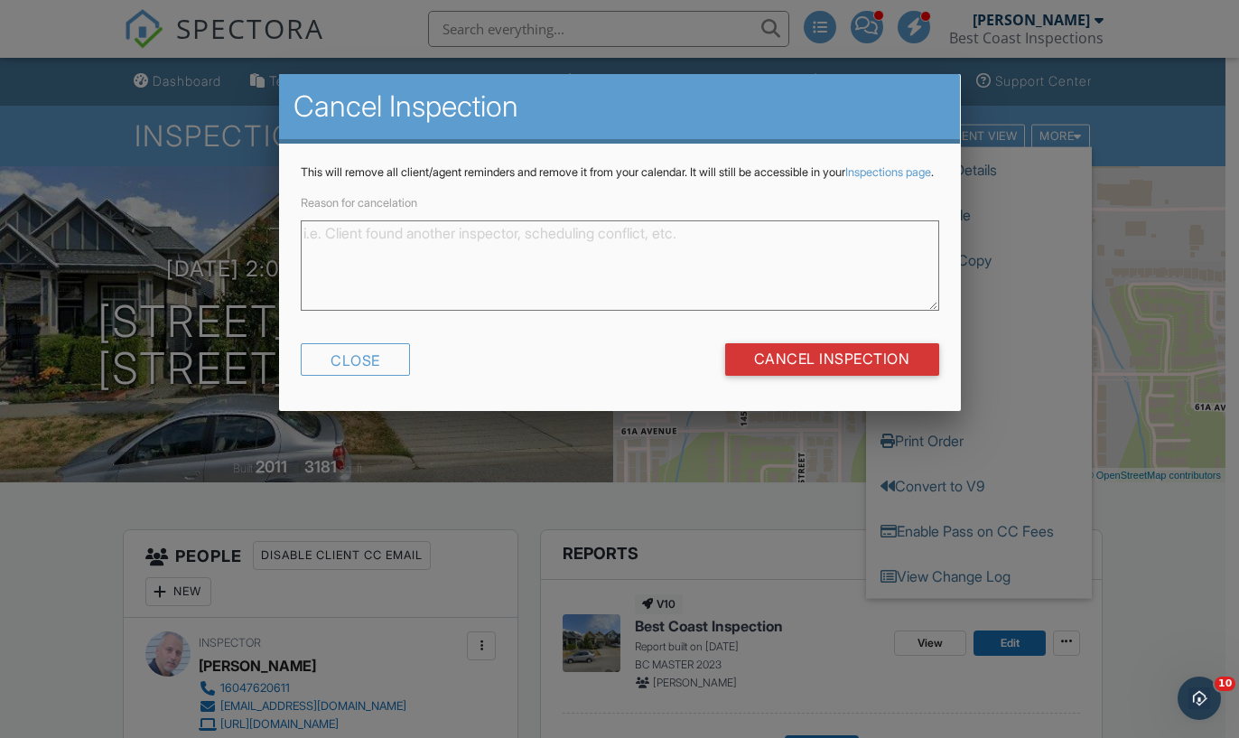
click at [764, 282] on textarea "Reason for cancelation" at bounding box center [620, 265] width 638 height 90
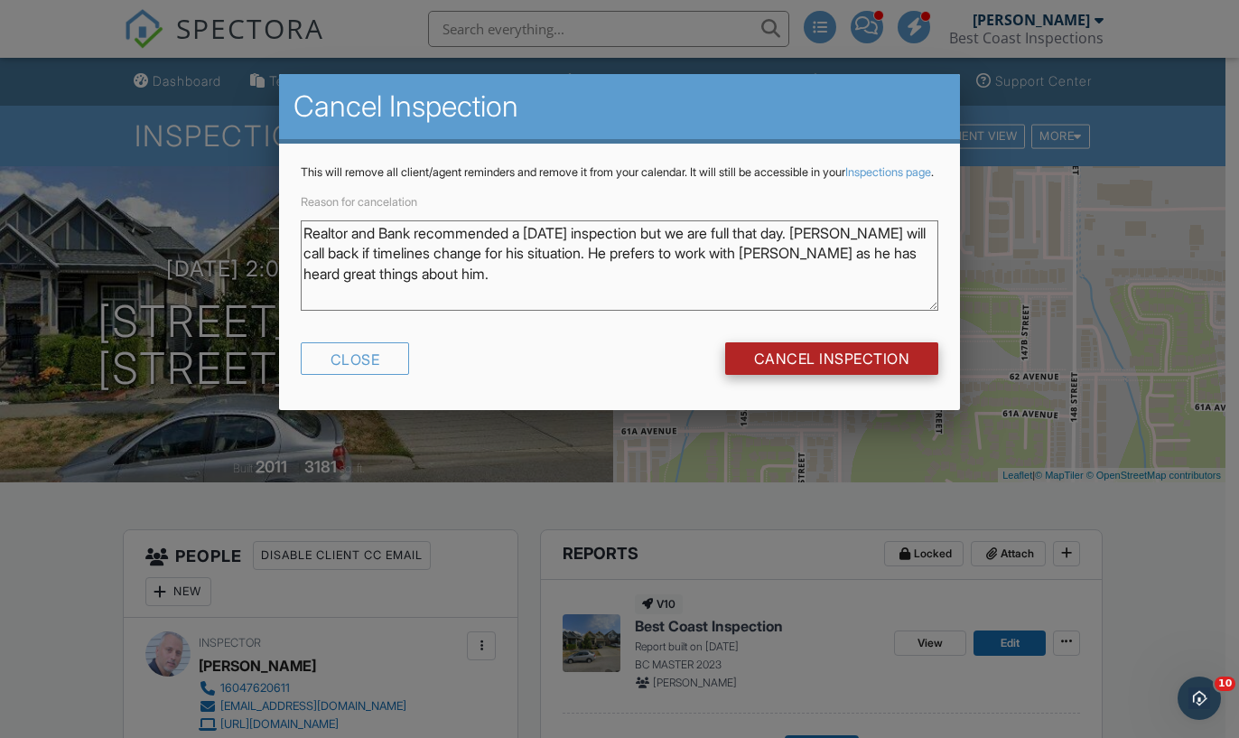
type textarea "Realtor and Bank recommended a Thursday inspection but we are full that day. Us…"
click at [851, 367] on input "Cancel Inspection" at bounding box center [832, 358] width 214 height 33
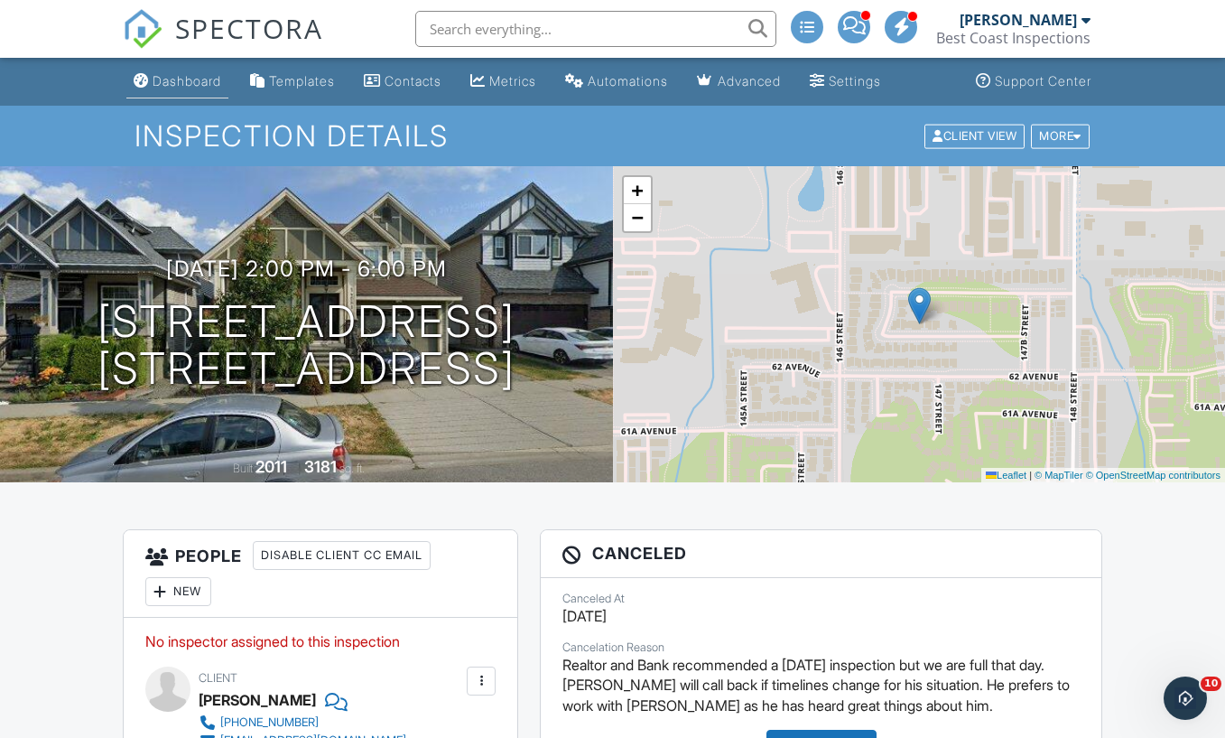
click at [190, 71] on link "Dashboard" at bounding box center [177, 81] width 102 height 33
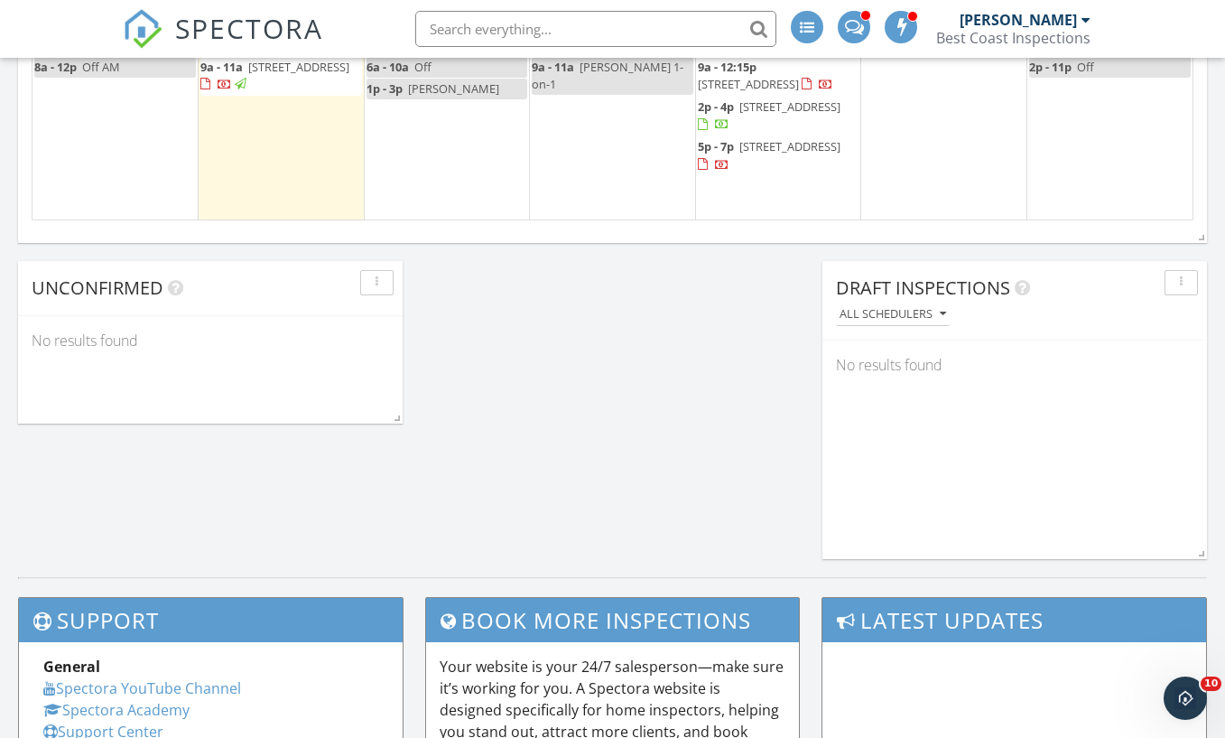
scroll to position [1401, 0]
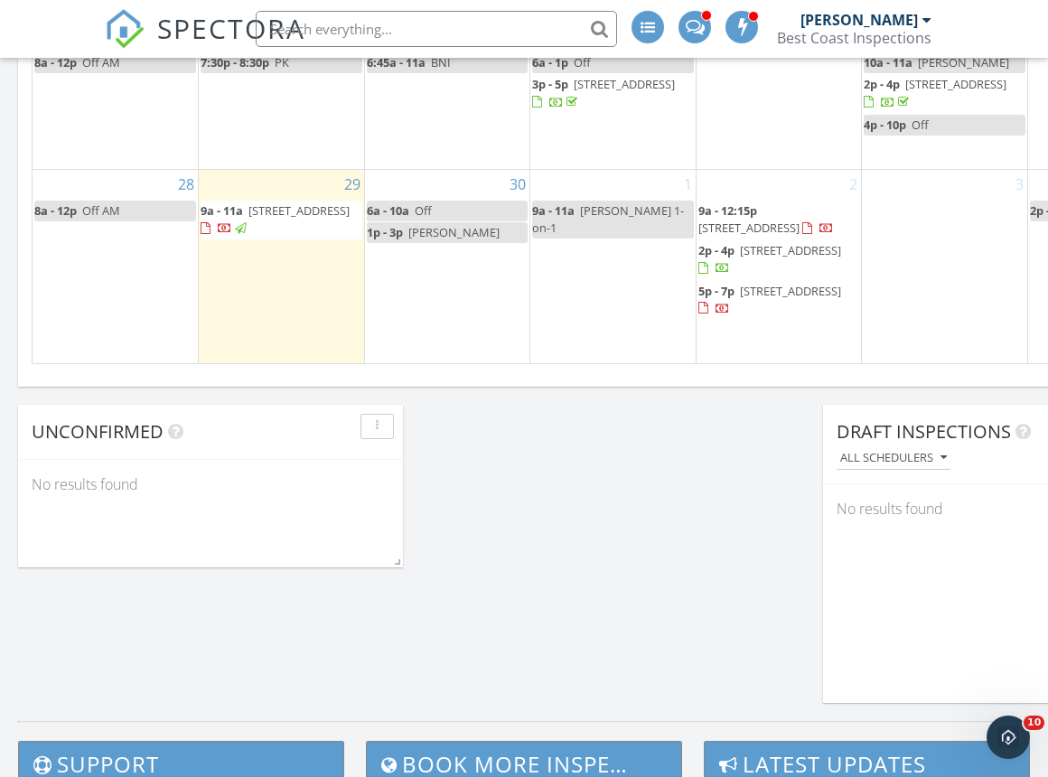
scroll to position [1897, 1076]
